Goal: Obtain resource: Download file/media

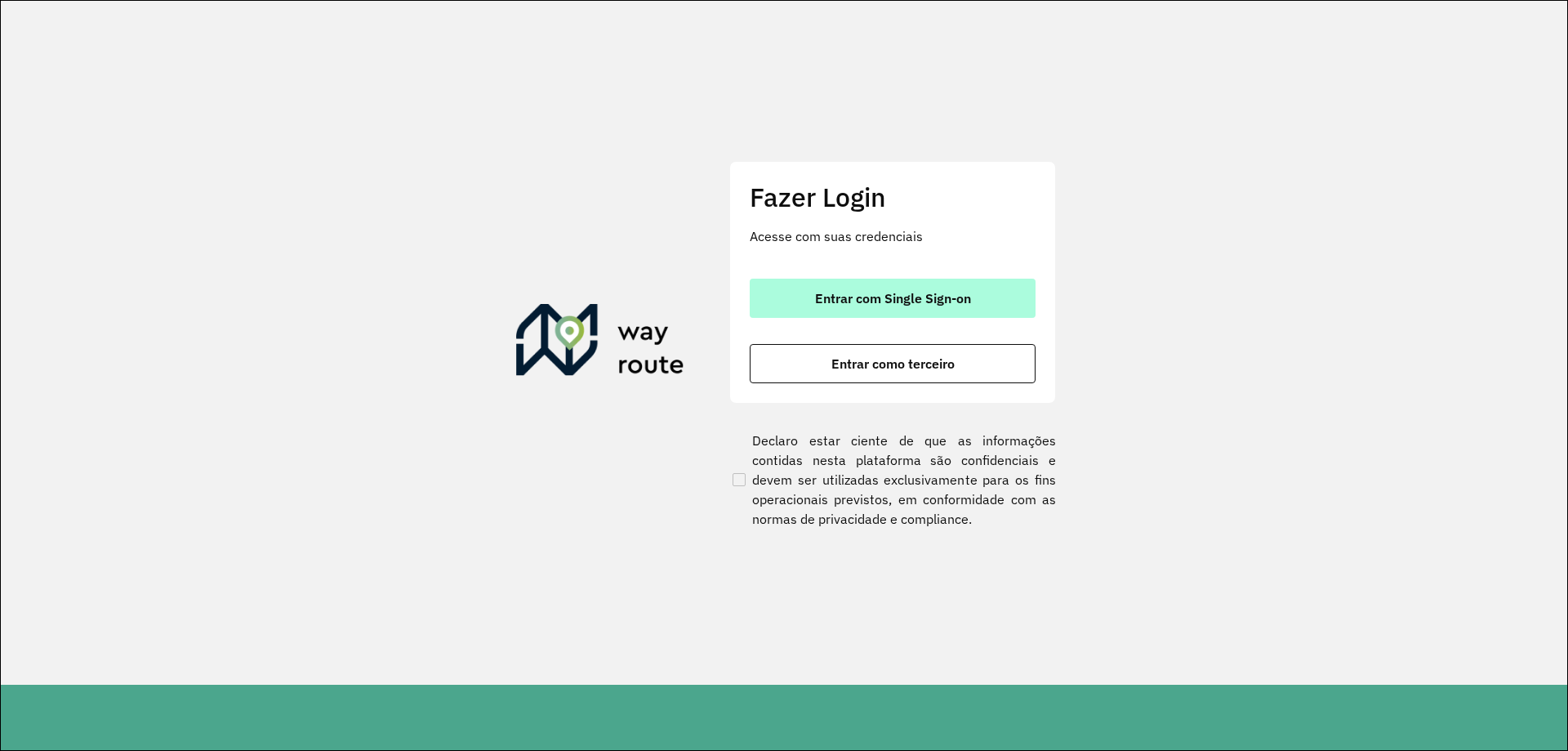
click at [890, 312] on button "Entrar com Single Sign-on" at bounding box center [893, 298] width 285 height 39
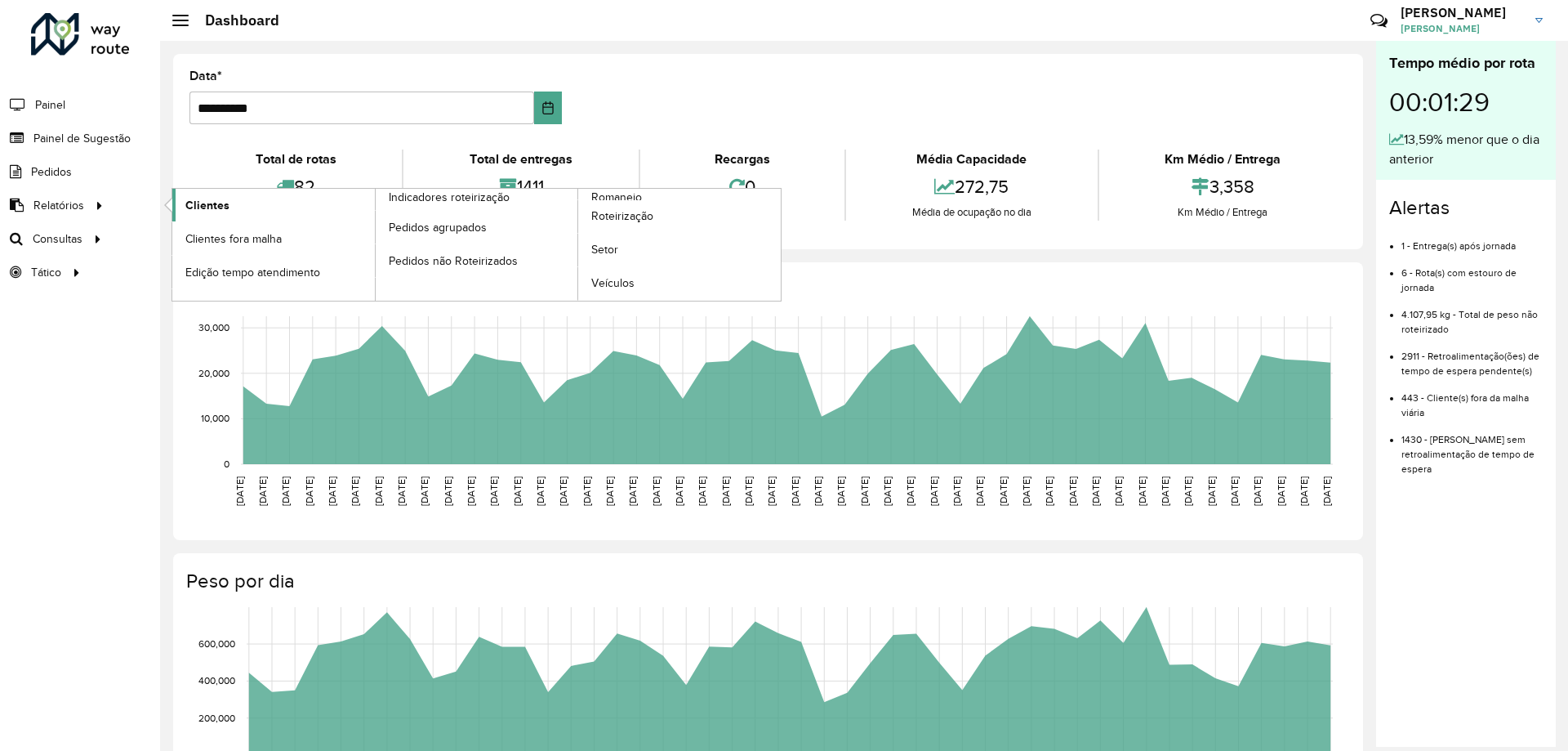
click at [215, 197] on span "Clientes" at bounding box center [207, 205] width 44 height 18
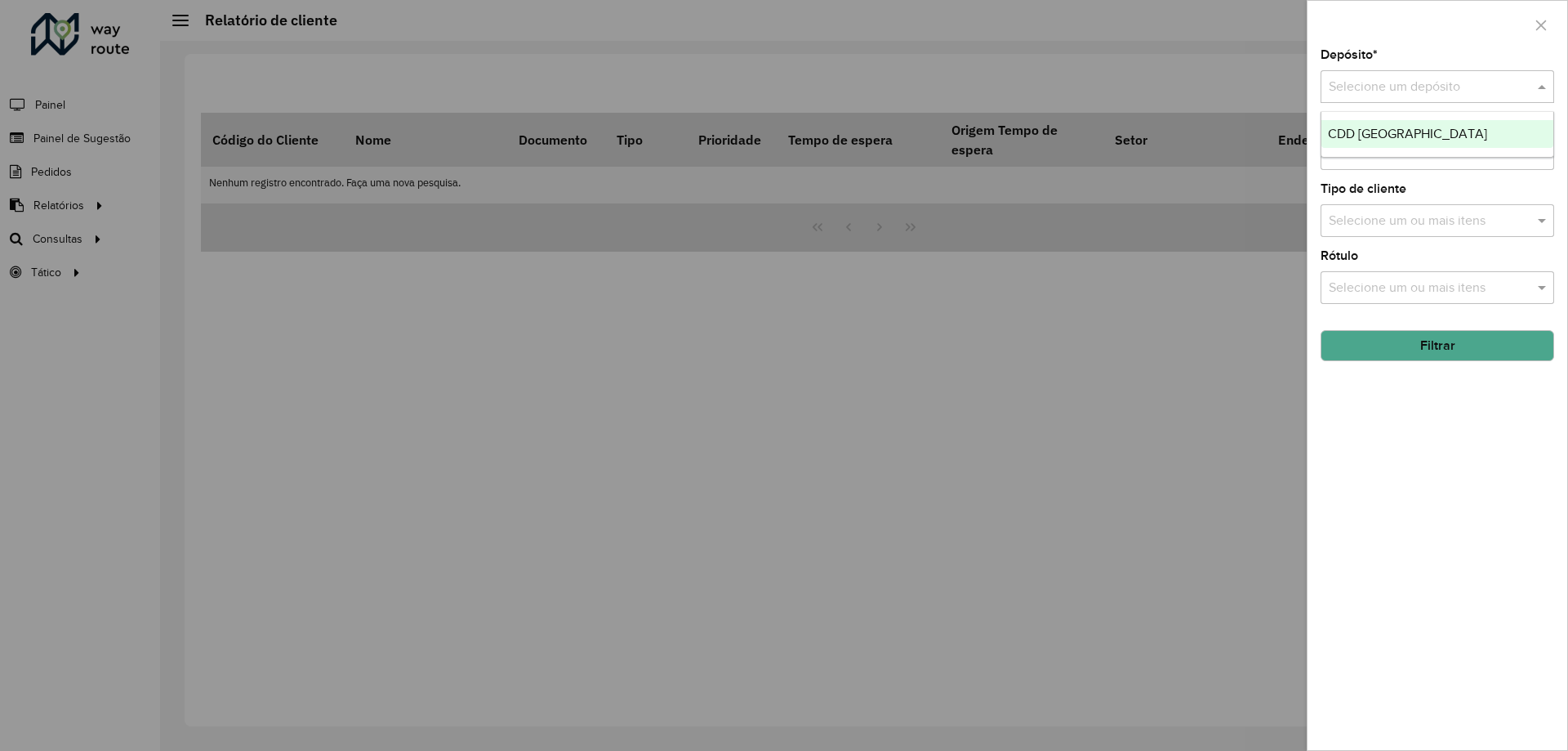
click at [1369, 76] on div "Selecione um depósito" at bounding box center [1437, 86] width 234 height 32
click at [1380, 130] on span "CDD Rio de Janeiro" at bounding box center [1407, 133] width 159 height 14
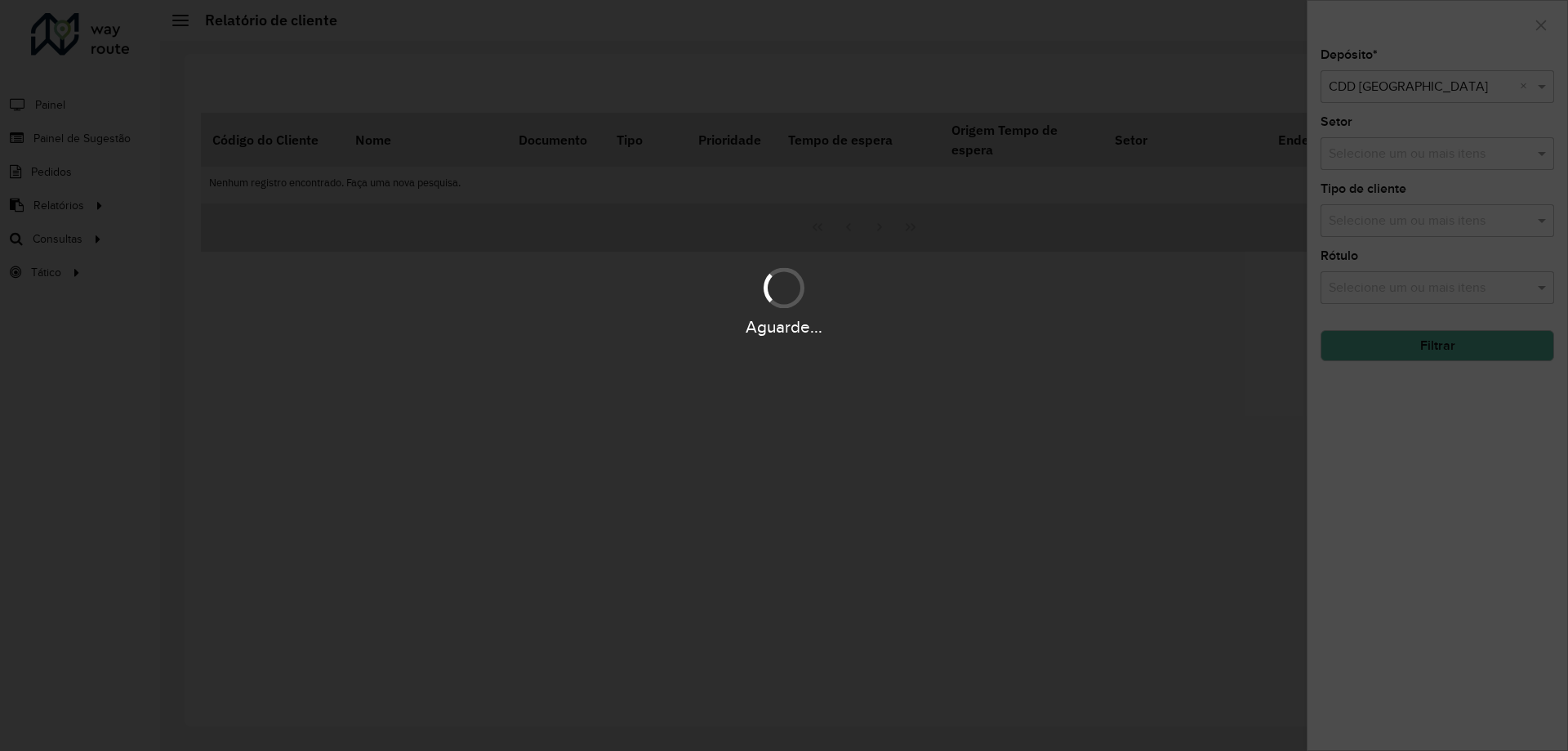
click at [1375, 156] on div "Aguarde..." at bounding box center [784, 376] width 1568 height 751
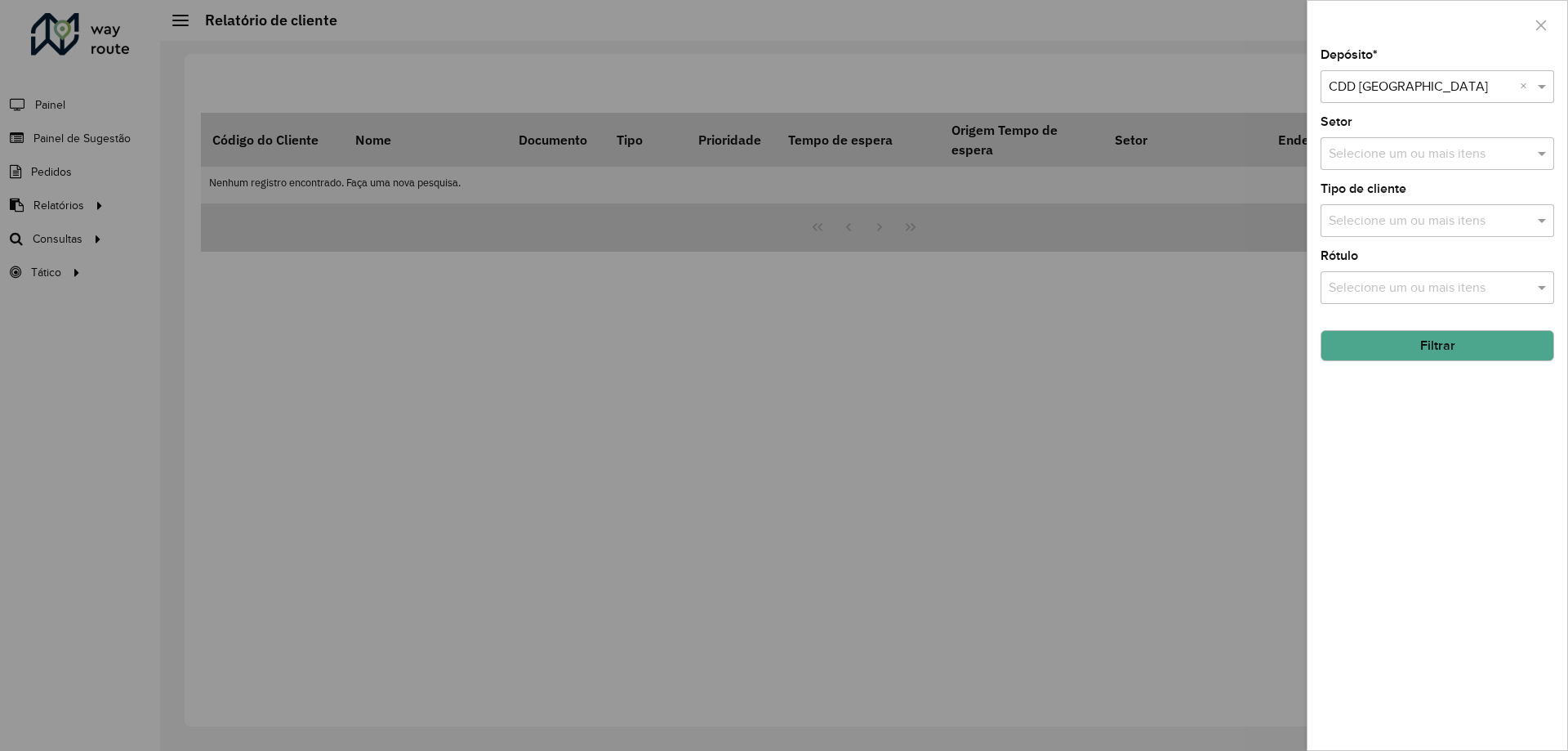
click at [1375, 156] on input "text" at bounding box center [1429, 155] width 209 height 20
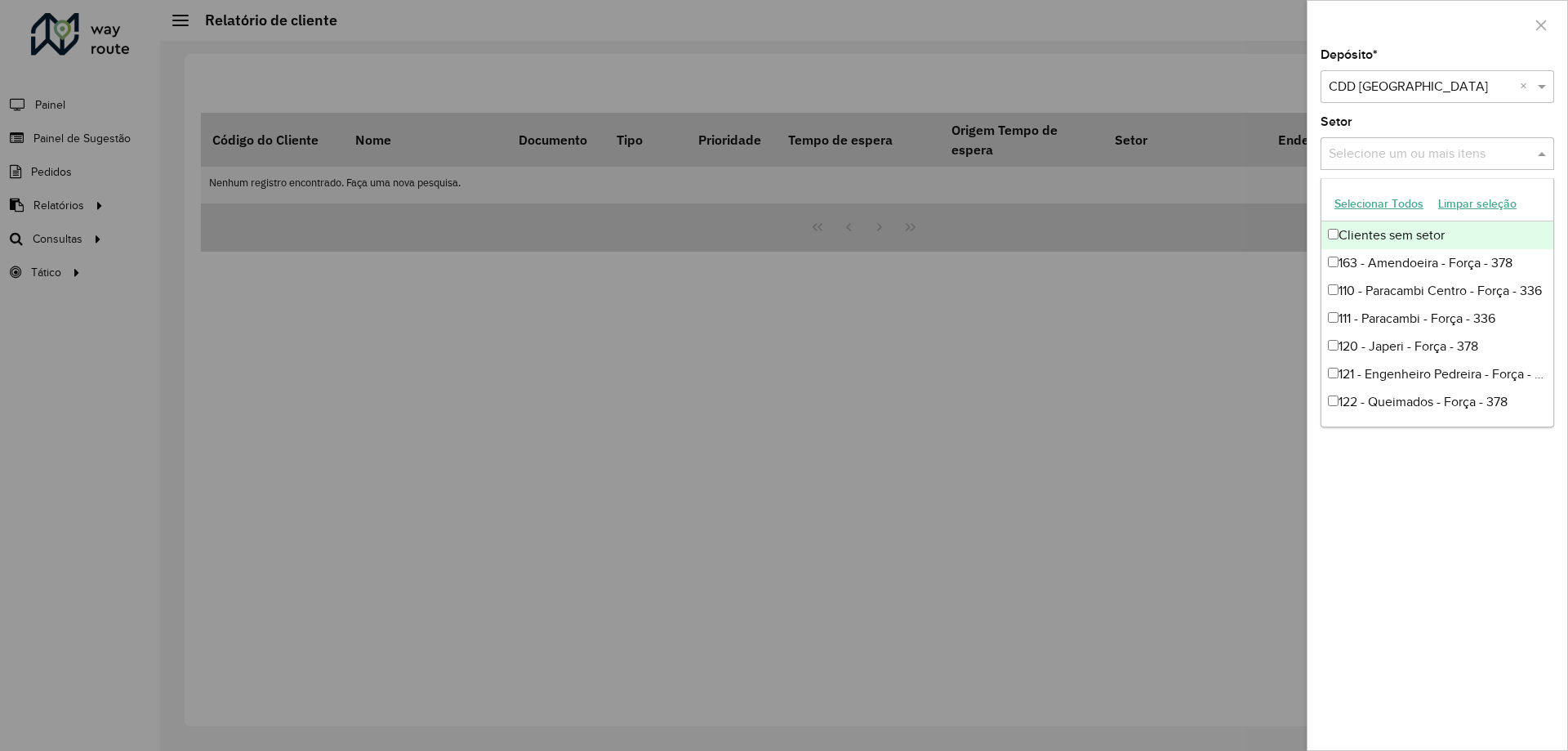
click at [1349, 163] on input "text" at bounding box center [1429, 155] width 209 height 20
click at [1346, 147] on input "text" at bounding box center [1429, 155] width 209 height 20
click at [1542, 156] on span at bounding box center [1544, 154] width 21 height 20
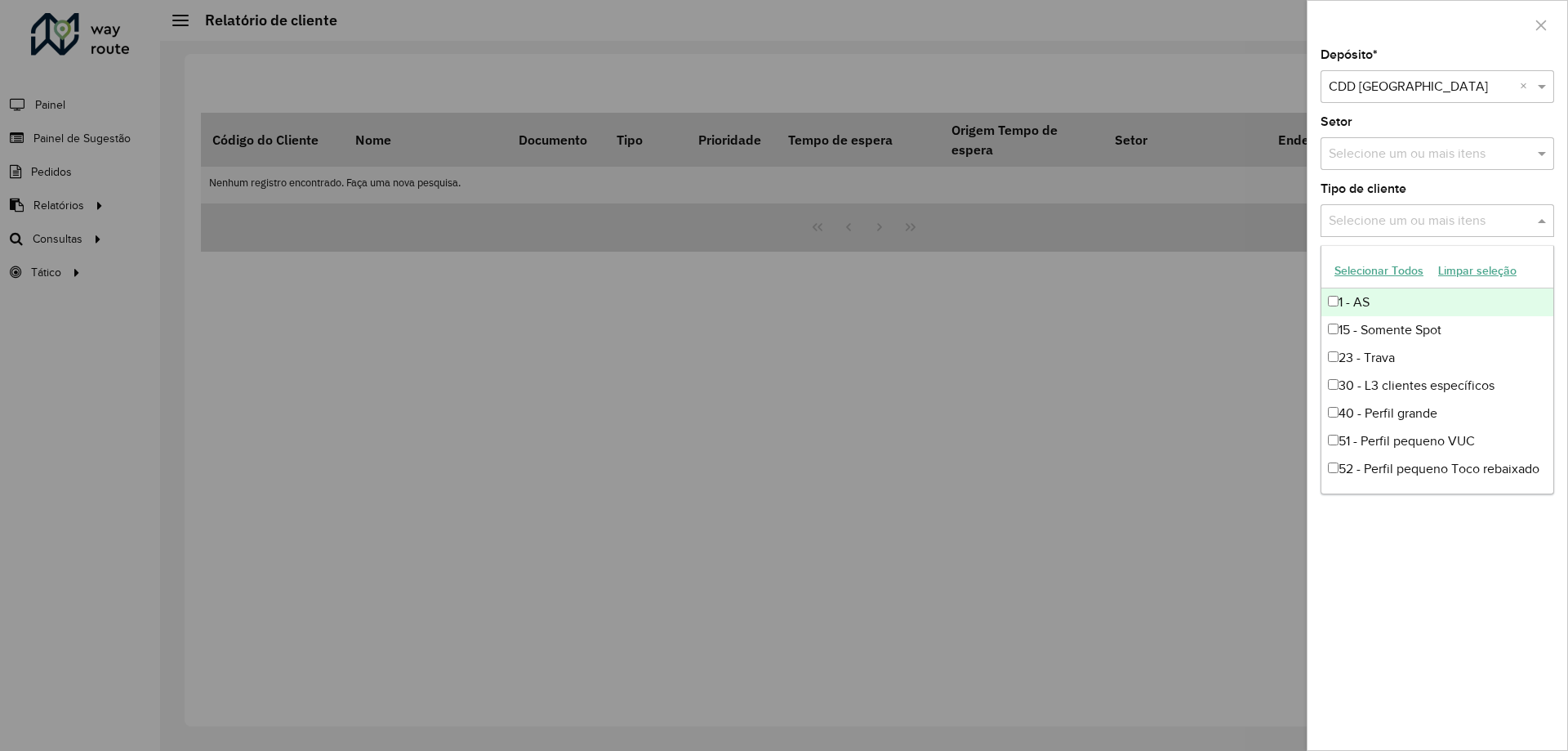
click at [1385, 218] on input "text" at bounding box center [1429, 221] width 209 height 20
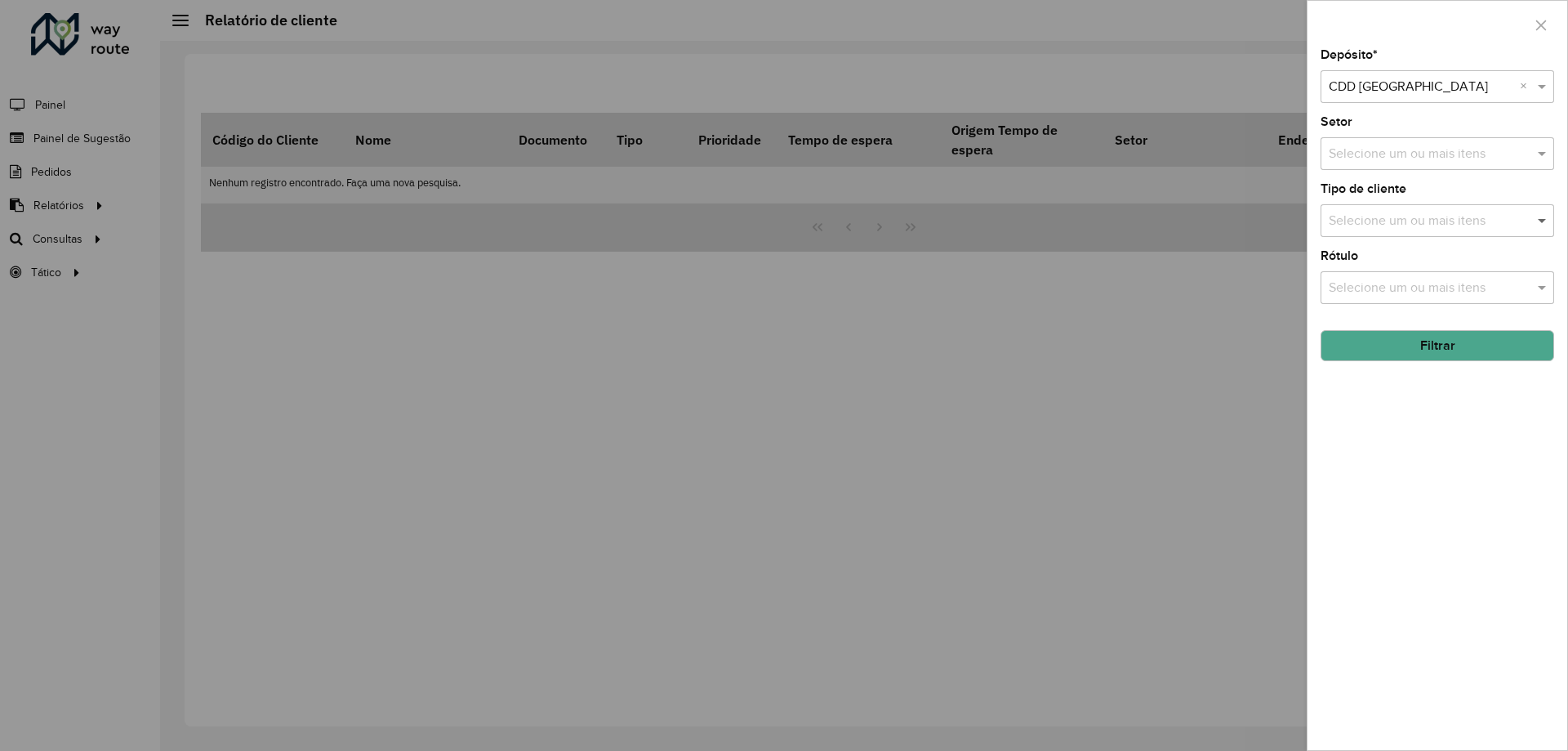
click at [1545, 211] on span at bounding box center [1544, 220] width 21 height 20
click at [1399, 331] on button "Filtrar" at bounding box center [1437, 345] width 234 height 31
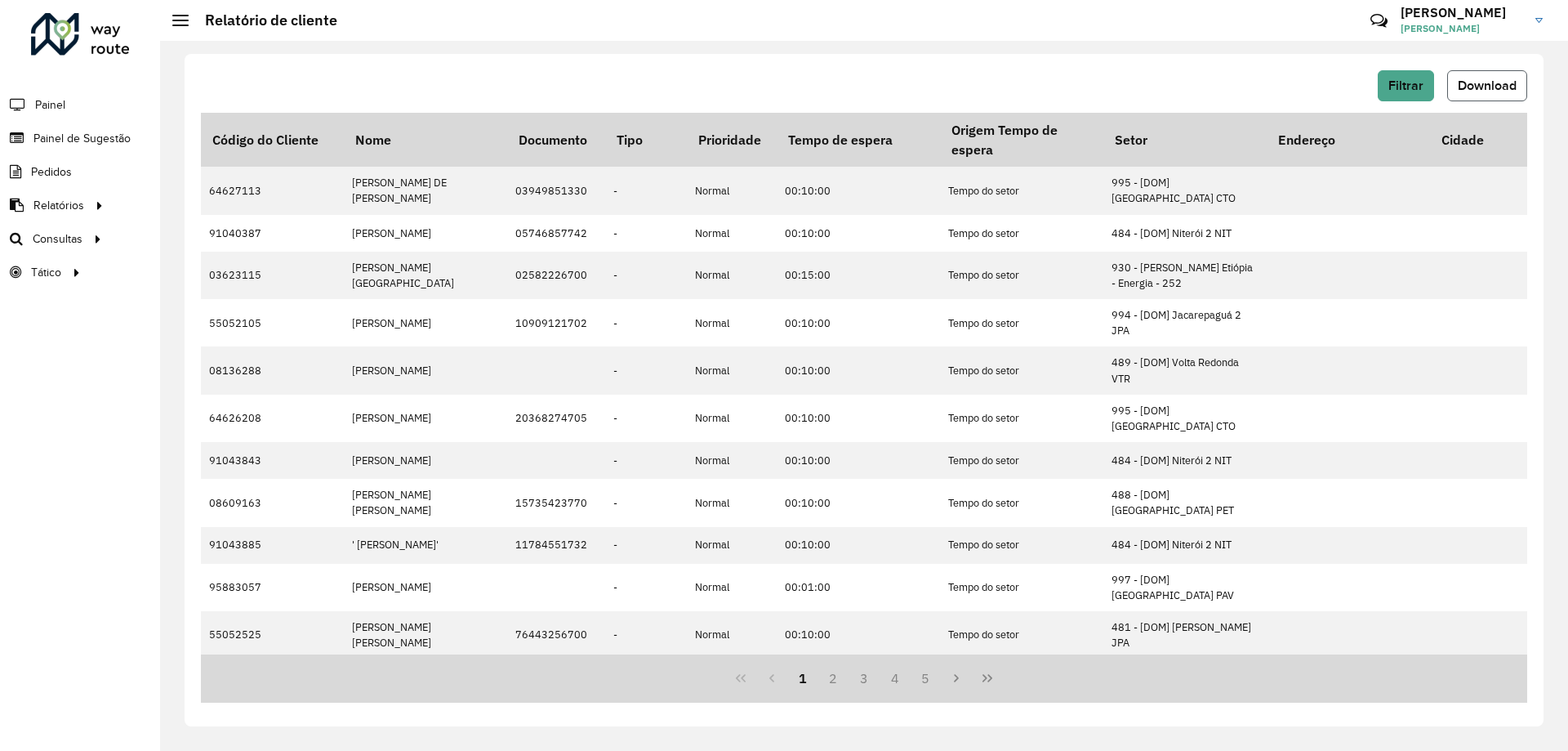
click at [1453, 75] on button "Download" at bounding box center [1487, 86] width 80 height 31
